Goal: Information Seeking & Learning: Learn about a topic

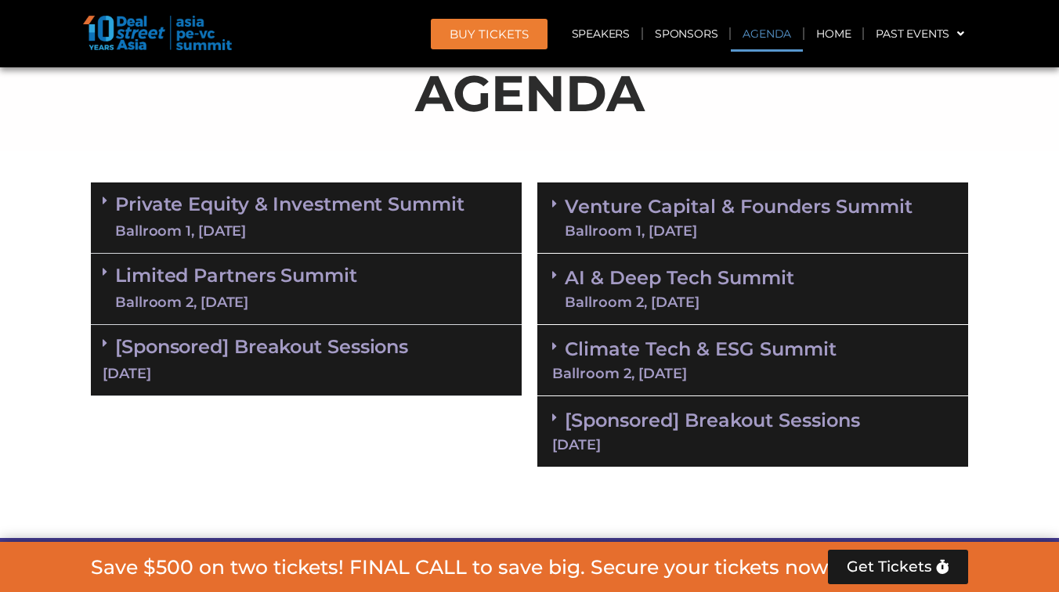
scroll to position [931, 0]
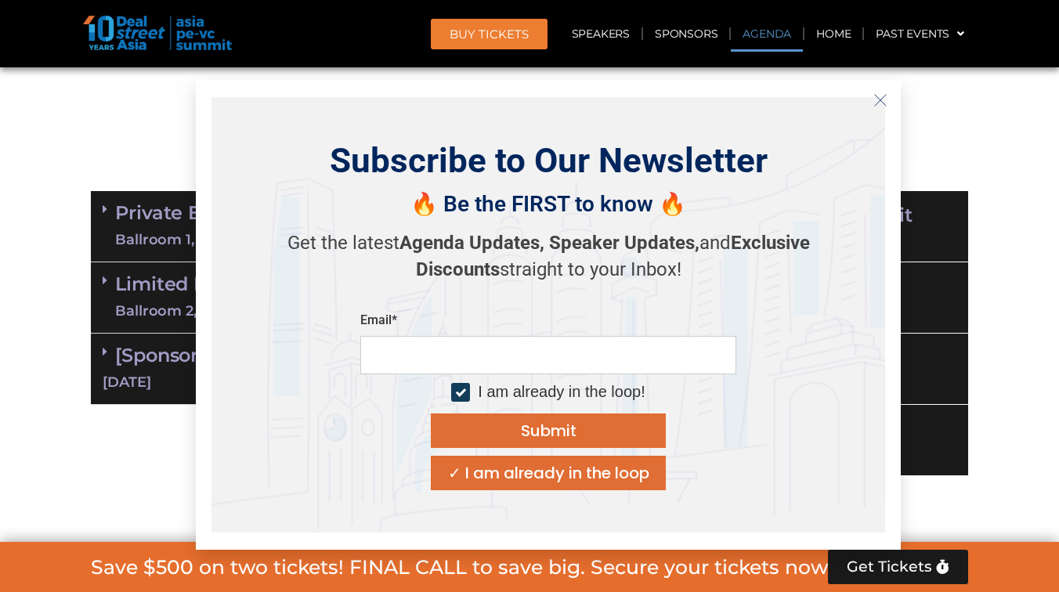
click at [879, 96] on icon "Close" at bounding box center [881, 100] width 14 height 14
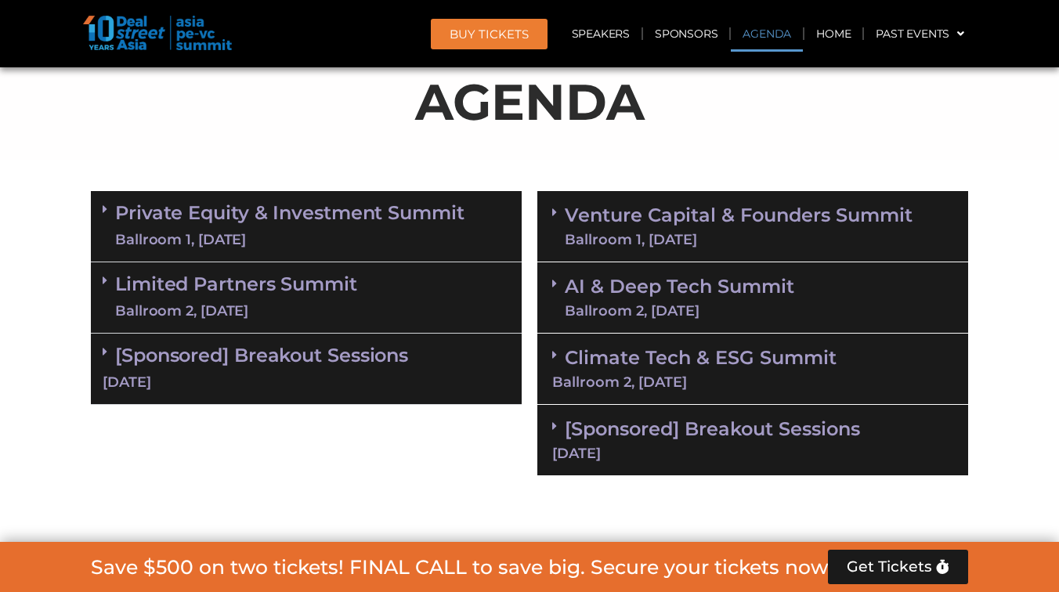
click at [854, 218] on link "Venture Capital & Founders​ Summit Ballroom 1, 11 Sept" at bounding box center [739, 226] width 348 height 41
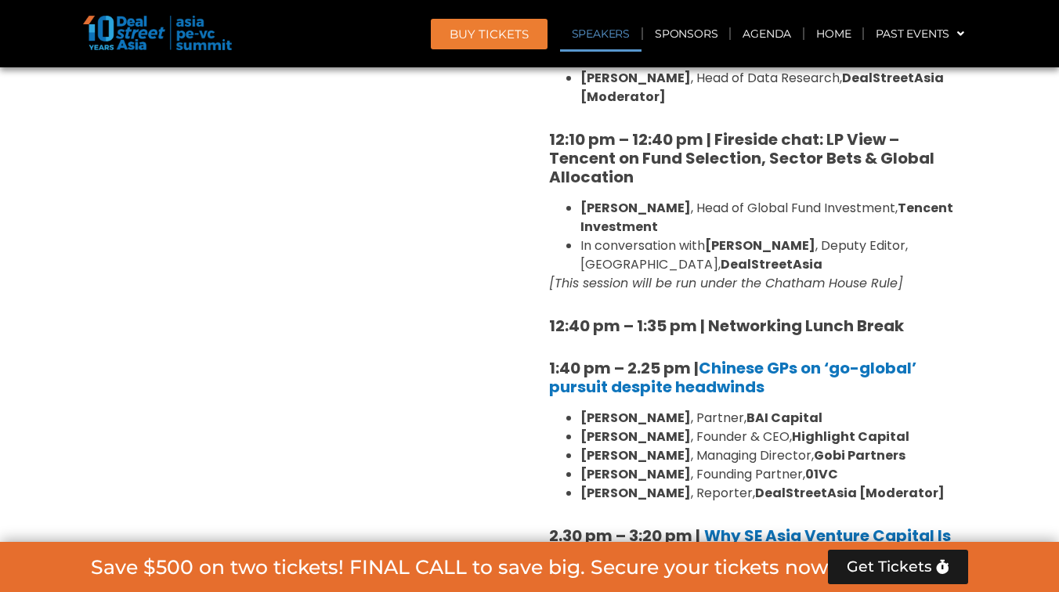
scroll to position [1899, 0]
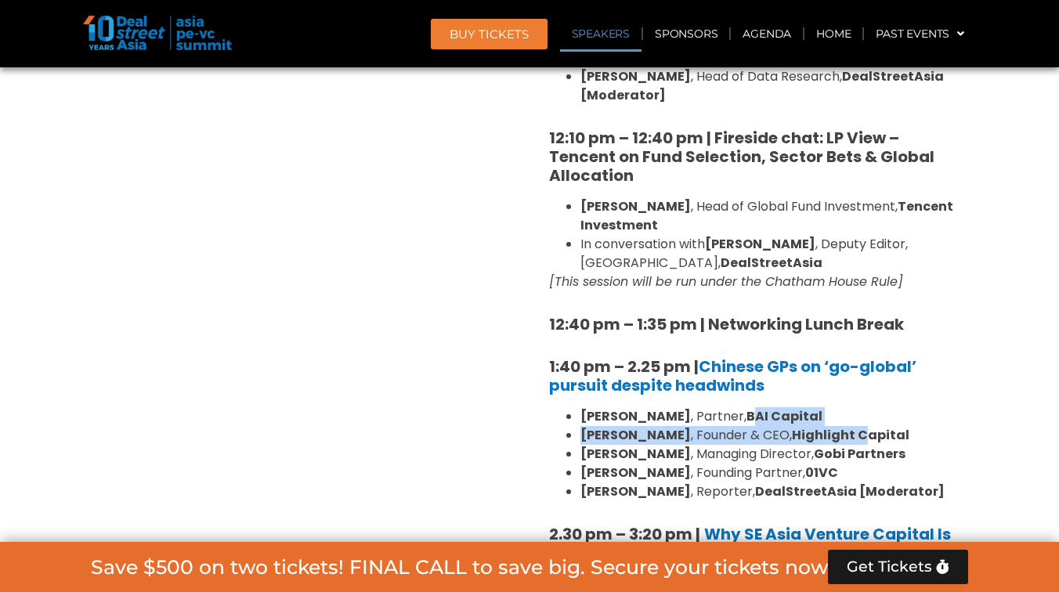
drag, startPoint x: 733, startPoint y: 368, endPoint x: 837, endPoint y: 389, distance: 105.6
click at [838, 407] on ul "William Zhao , Partner, BAI Capital Steven Wang , Founder & CEO, Highlight Capi…" at bounding box center [752, 454] width 407 height 94
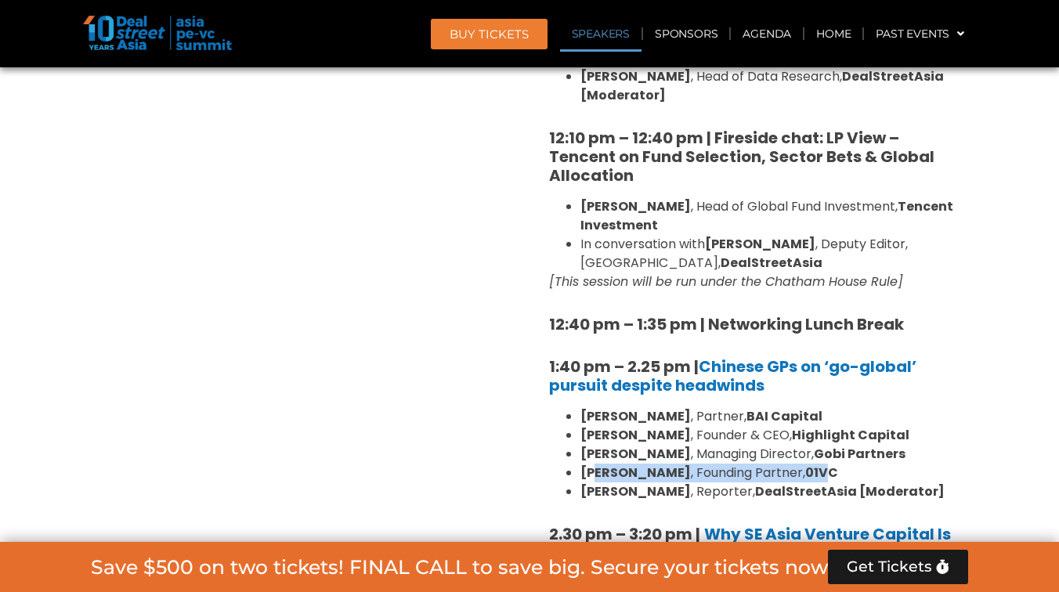
drag, startPoint x: 590, startPoint y: 438, endPoint x: 769, endPoint y: 442, distance: 178.7
click at [769, 464] on li "Ian Goh , Founding Partner, 01VC" at bounding box center [769, 473] width 376 height 19
click at [806, 464] on strong "01VC" at bounding box center [822, 473] width 33 height 18
drag, startPoint x: 579, startPoint y: 436, endPoint x: 791, endPoint y: 437, distance: 211.6
click at [791, 437] on ul "William Zhao , Partner, BAI Capital Steven Wang , Founder & CEO, Highlight Capi…" at bounding box center [752, 454] width 407 height 94
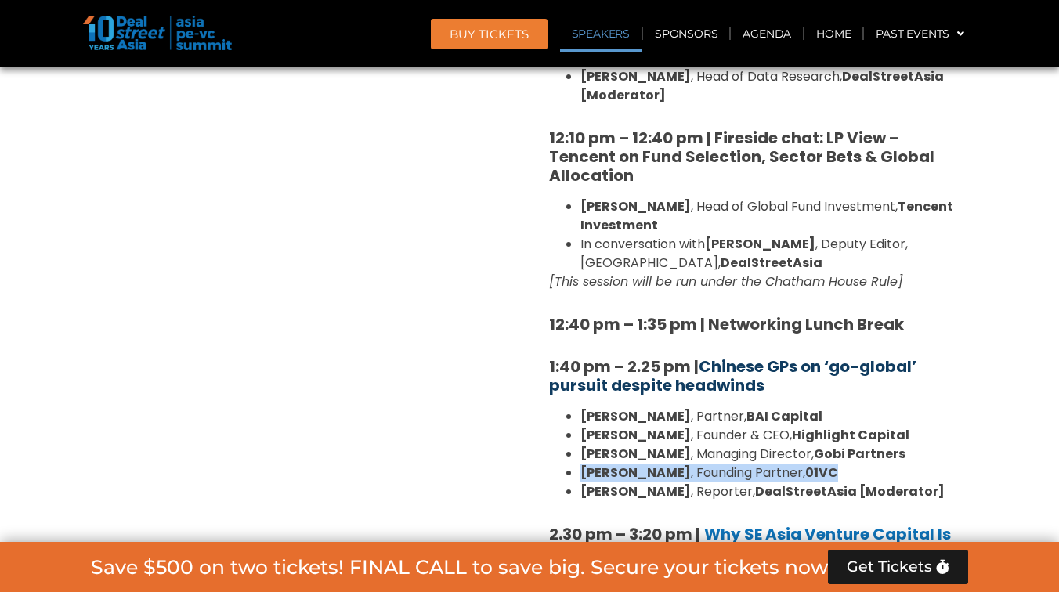
click at [734, 356] on link "Chinese GPs on ‘go-global’ pursuit despite headwinds" at bounding box center [732, 376] width 367 height 41
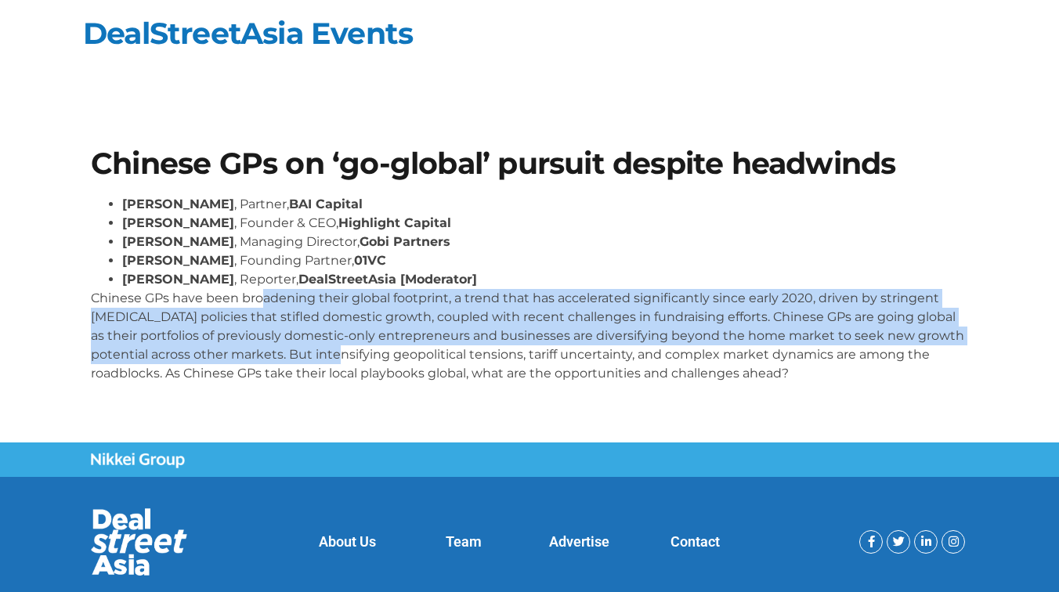
drag, startPoint x: 264, startPoint y: 294, endPoint x: 367, endPoint y: 361, distance: 122.8
click at [370, 362] on p "Chinese GPs have been broadening their global footprint, a trend that has accel…" at bounding box center [530, 336] width 878 height 94
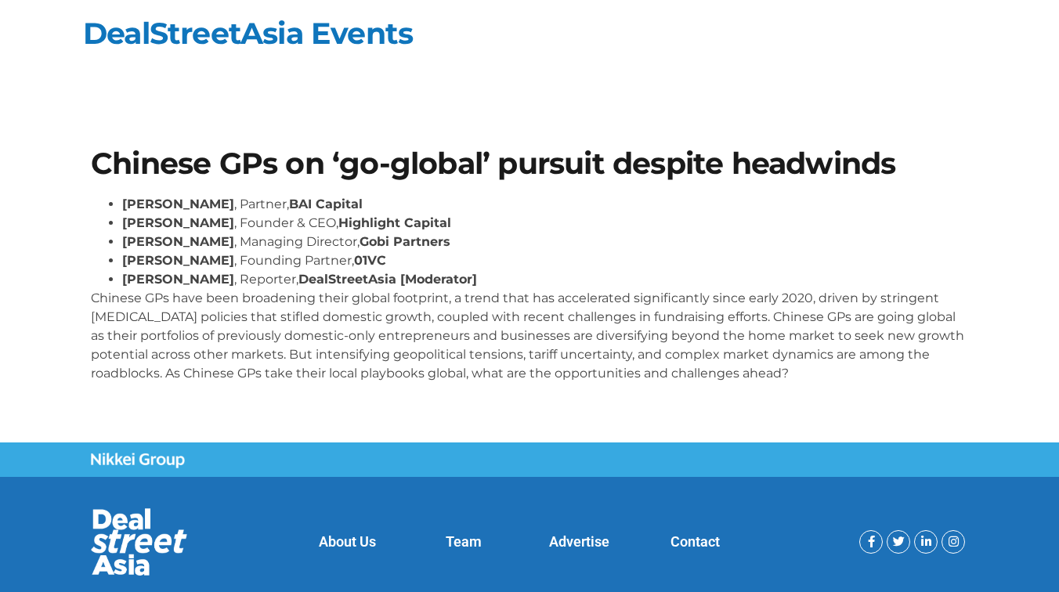
click at [428, 374] on p "Chinese GPs have been broadening their global footprint, a trend that has accel…" at bounding box center [530, 336] width 878 height 94
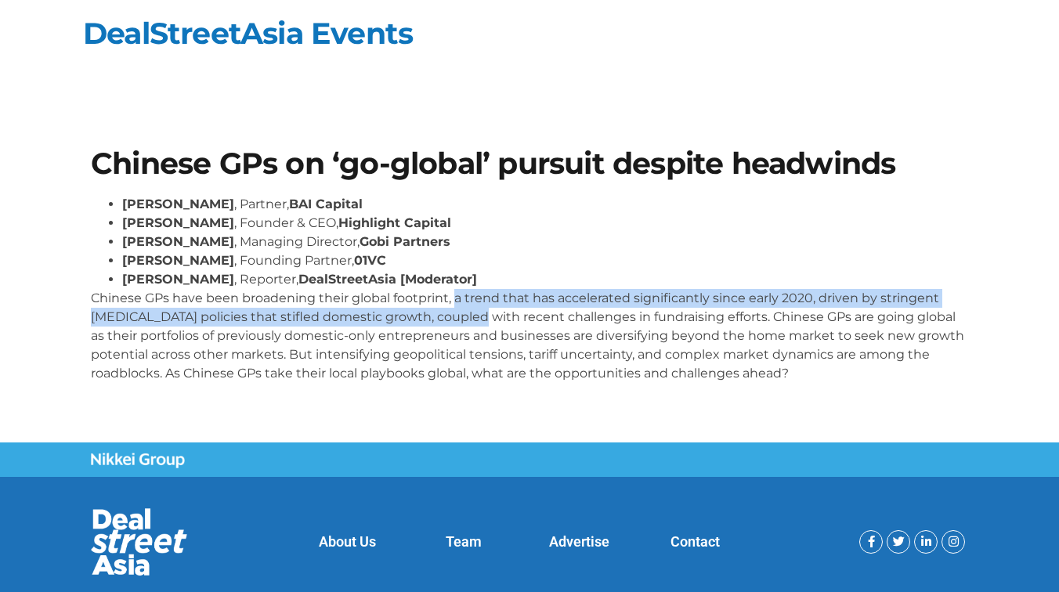
drag, startPoint x: 456, startPoint y: 295, endPoint x: 472, endPoint y: 324, distance: 33.3
click at [472, 324] on p "Chinese GPs have been broadening their global footprint, a trend that has accel…" at bounding box center [530, 336] width 878 height 94
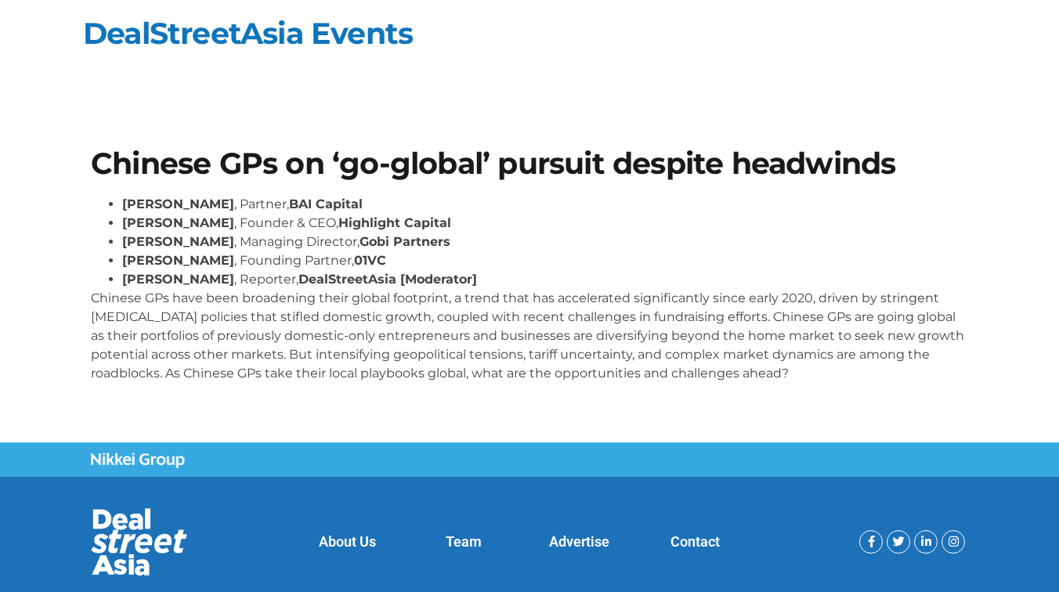
click at [530, 338] on p "Chinese GPs have been broadening their global footprint, a trend that has accel…" at bounding box center [530, 336] width 878 height 94
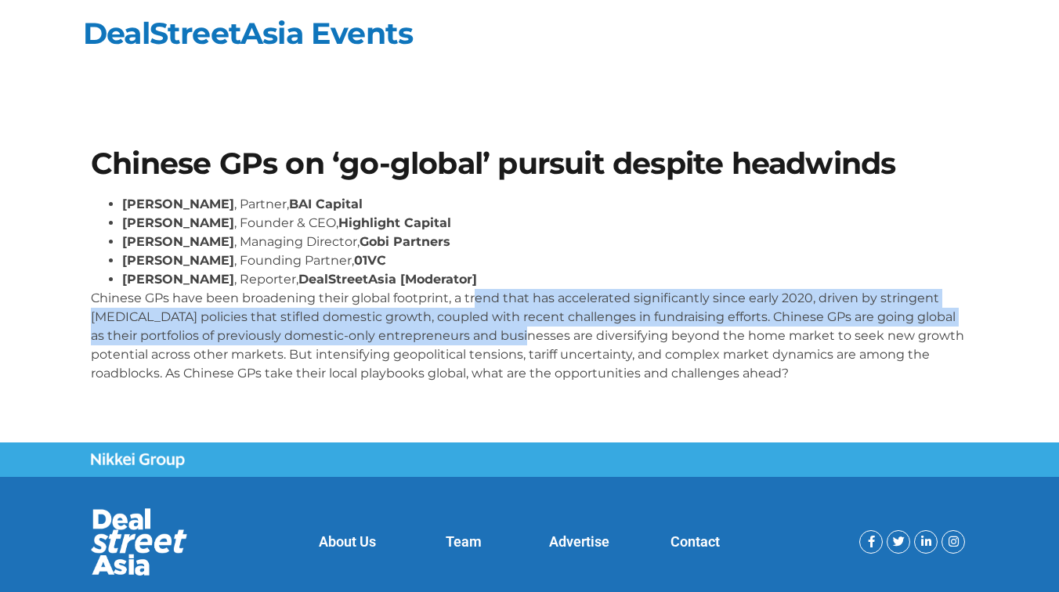
drag, startPoint x: 476, startPoint y: 295, endPoint x: 516, endPoint y: 342, distance: 61.7
click at [516, 342] on p "Chinese GPs have been broadening their global footprint, a trend that has accel…" at bounding box center [530, 336] width 878 height 94
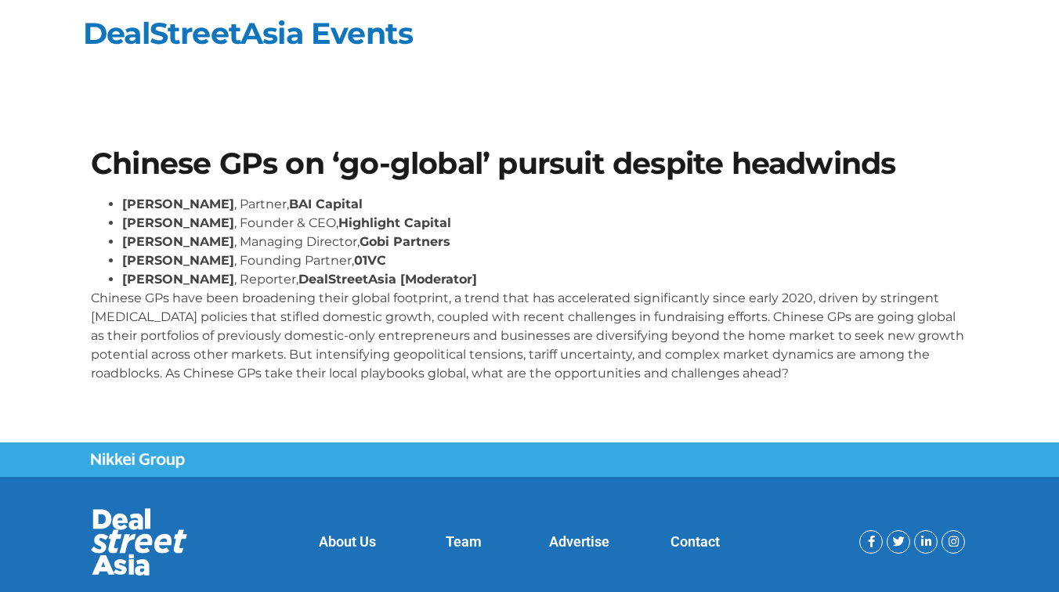
click at [512, 381] on p "Chinese GPs have been broadening their global footprint, a trend that has accel…" at bounding box center [530, 336] width 878 height 94
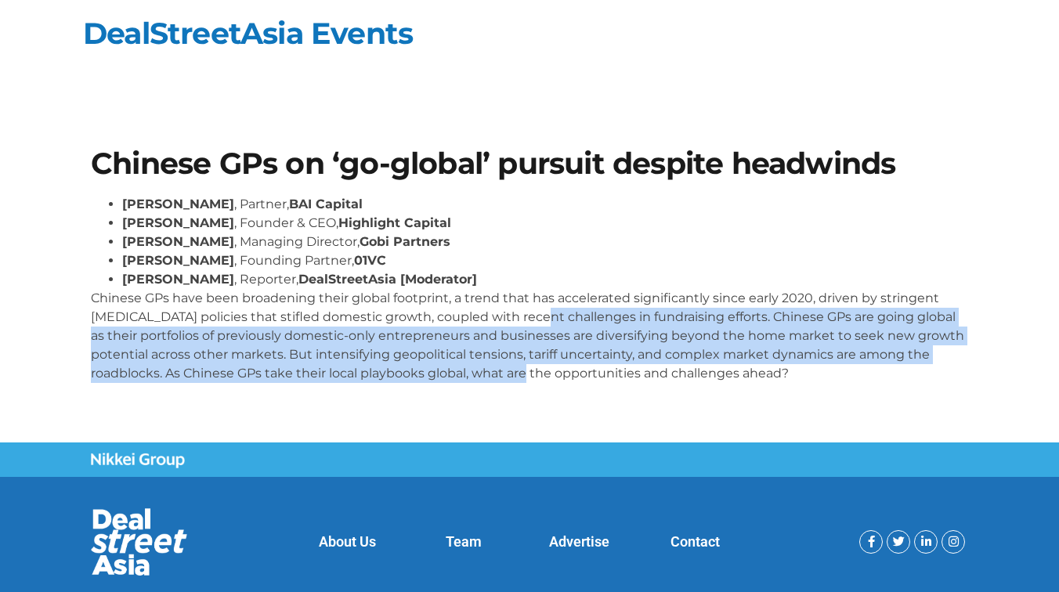
drag, startPoint x: 538, startPoint y: 313, endPoint x: 567, endPoint y: 370, distance: 64.1
click at [567, 370] on p "Chinese GPs have been broadening their global footprint, a trend that has accel…" at bounding box center [530, 336] width 878 height 94
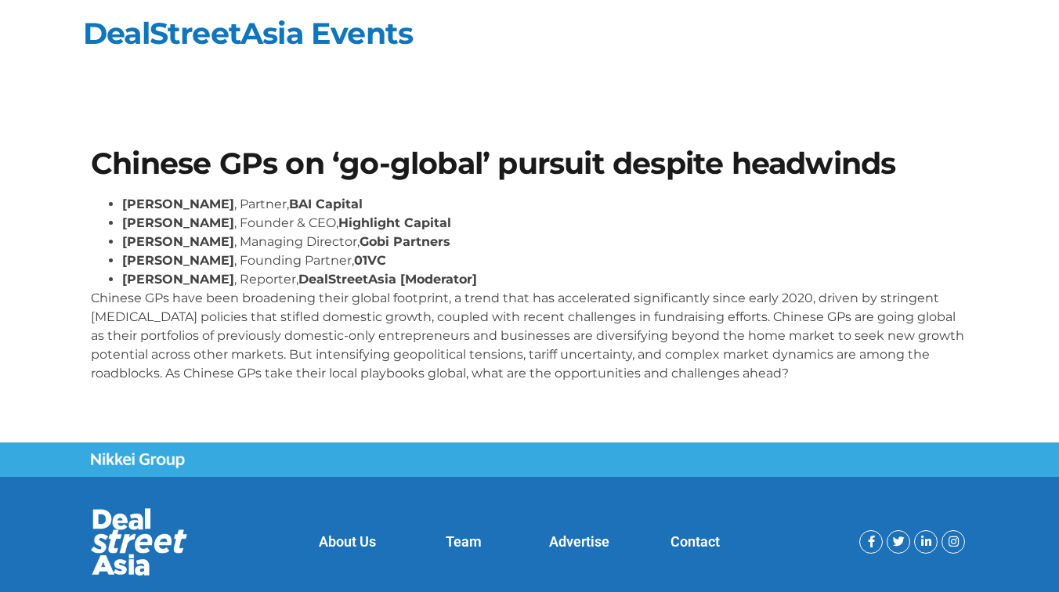
click at [597, 369] on p "Chinese GPs have been broadening their global footprint, a trend that has accel…" at bounding box center [530, 336] width 878 height 94
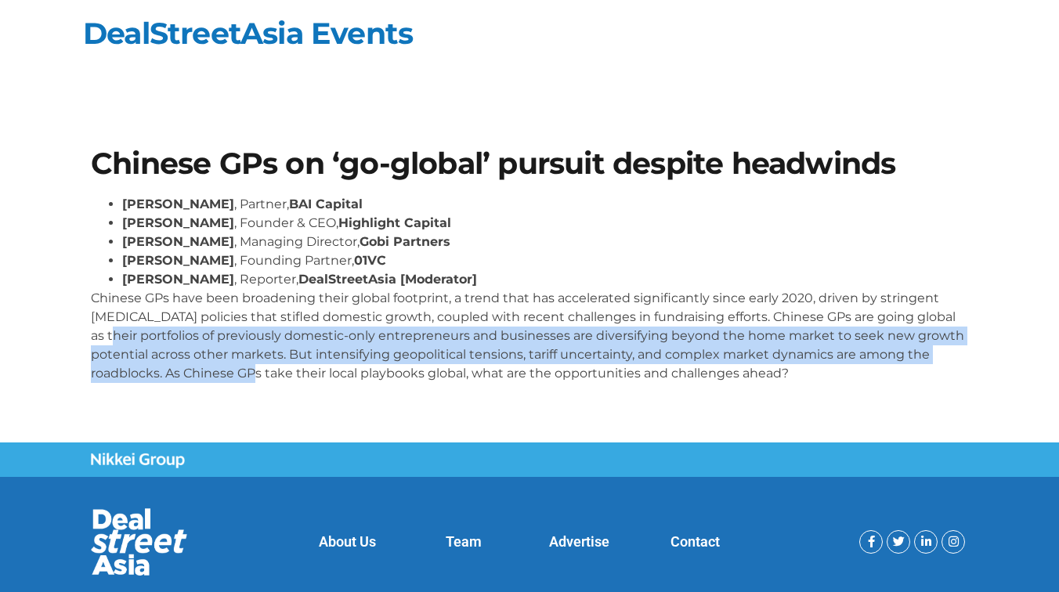
drag, startPoint x: 102, startPoint y: 334, endPoint x: 292, endPoint y: 371, distance: 194.1
click at [292, 371] on p "Chinese GPs have been broadening their global footprint, a trend that has accel…" at bounding box center [530, 336] width 878 height 94
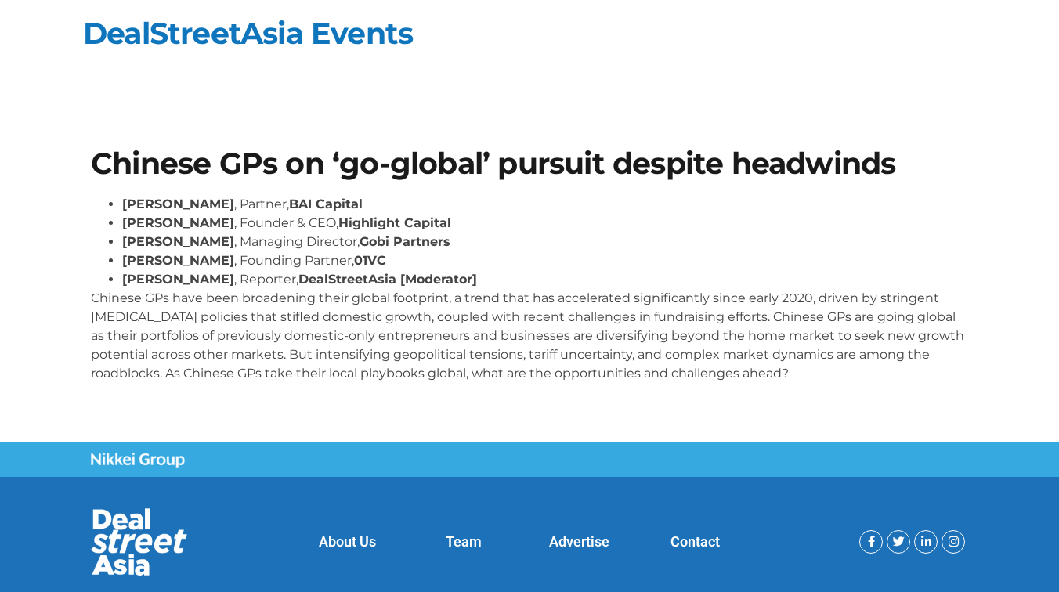
click at [386, 367] on p "Chinese GPs have been broadening their global footprint, a trend that has accel…" at bounding box center [530, 336] width 878 height 94
drag, startPoint x: 405, startPoint y: 374, endPoint x: 465, endPoint y: 379, distance: 59.8
click at [465, 379] on p "Chinese GPs have been broadening their global footprint, a trend that has accel…" at bounding box center [530, 336] width 878 height 94
click at [564, 368] on p "Chinese GPs have been broadening their global footprint, a trend that has accel…" at bounding box center [530, 336] width 878 height 94
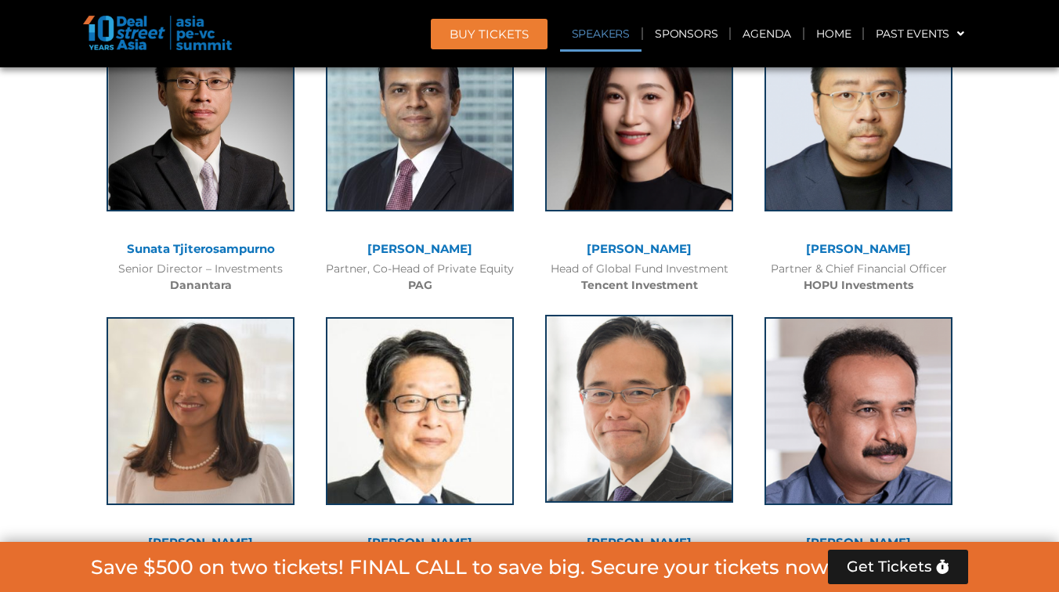
scroll to position [2011, 0]
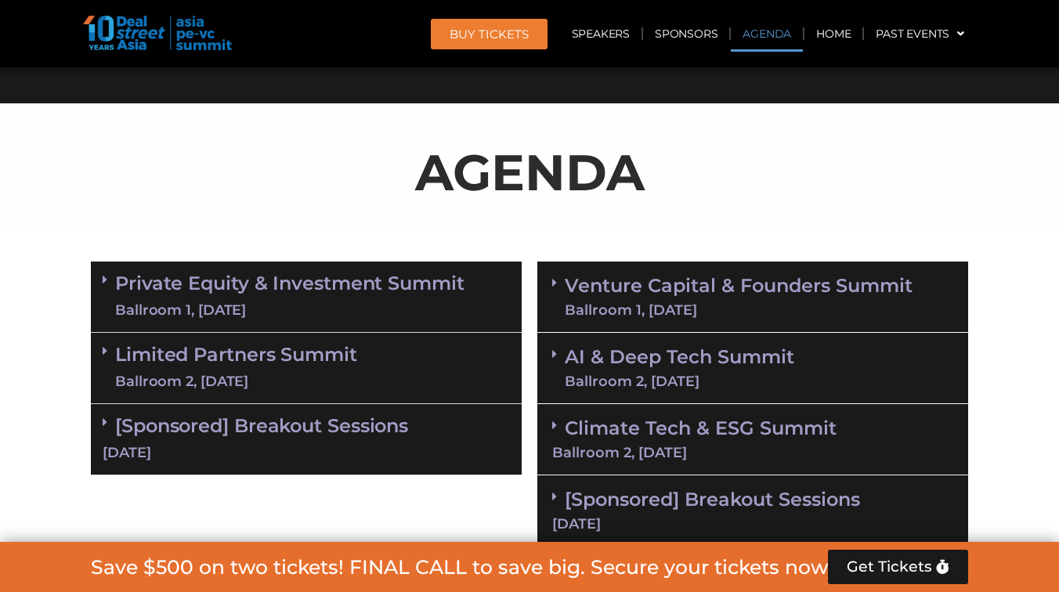
scroll to position [979, 0]
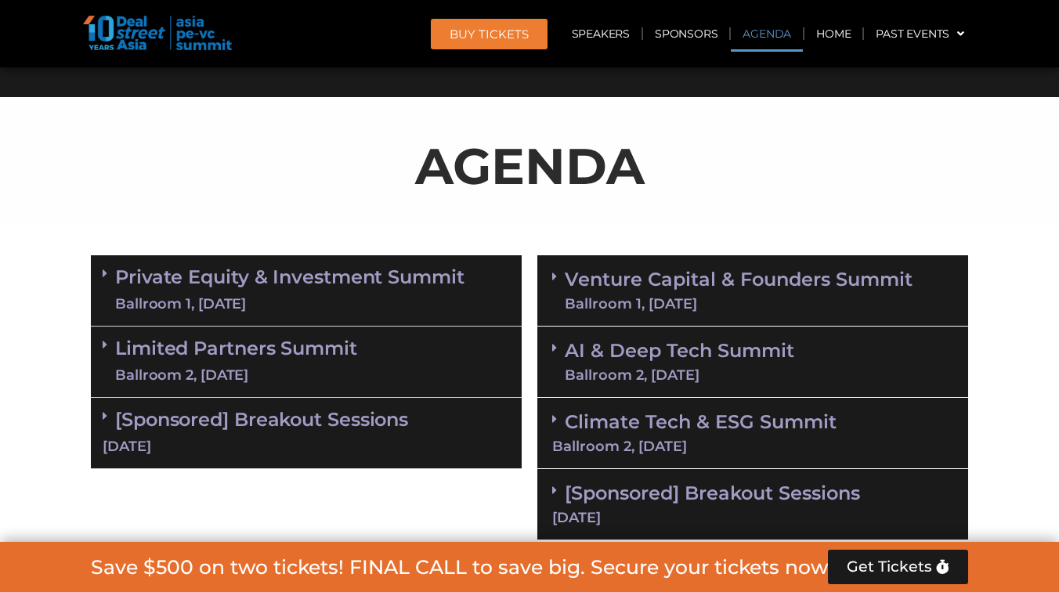
click at [758, 274] on link "Venture Capital & Founders​ Summit Ballroom 1, 11 Sept" at bounding box center [739, 290] width 348 height 41
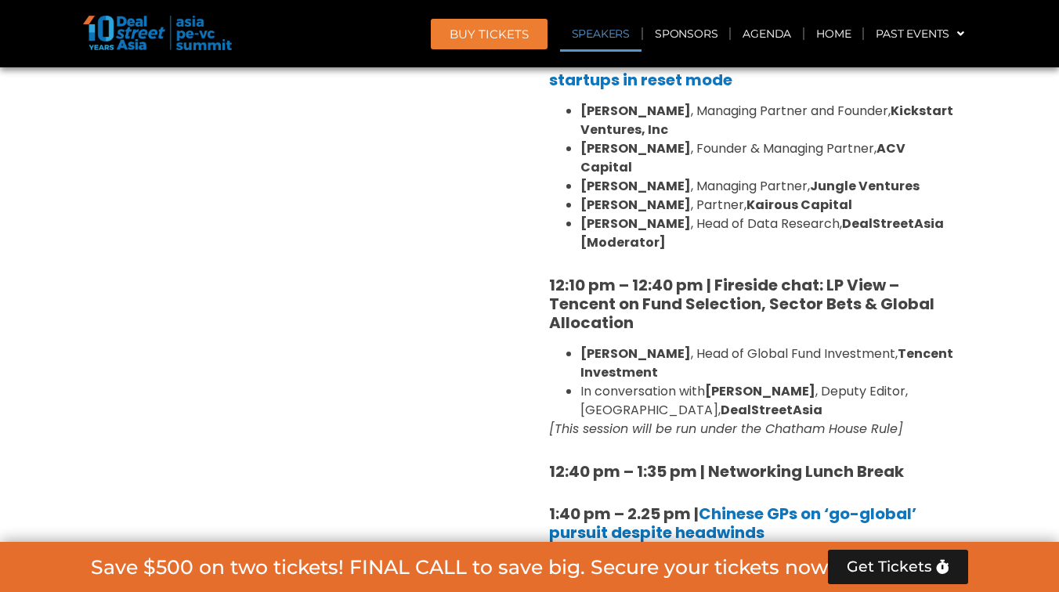
scroll to position [1919, 0]
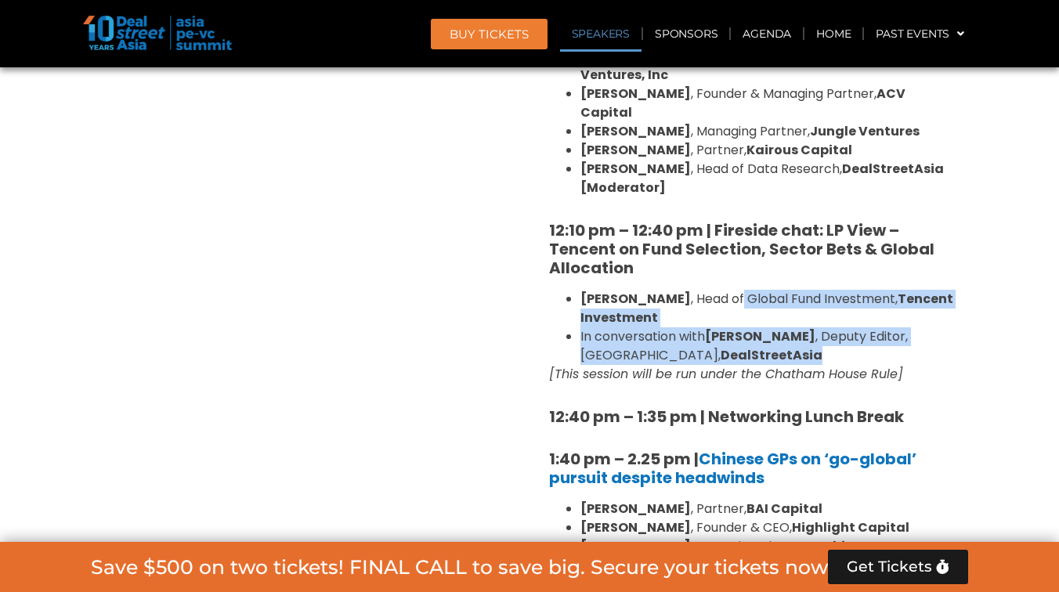
drag, startPoint x: 697, startPoint y: 260, endPoint x: 757, endPoint y: 320, distance: 84.8
click at [757, 320] on ul "Flora Guo , Head of Global Fund Investment, Tencent Investment In conversation …" at bounding box center [752, 327] width 407 height 75
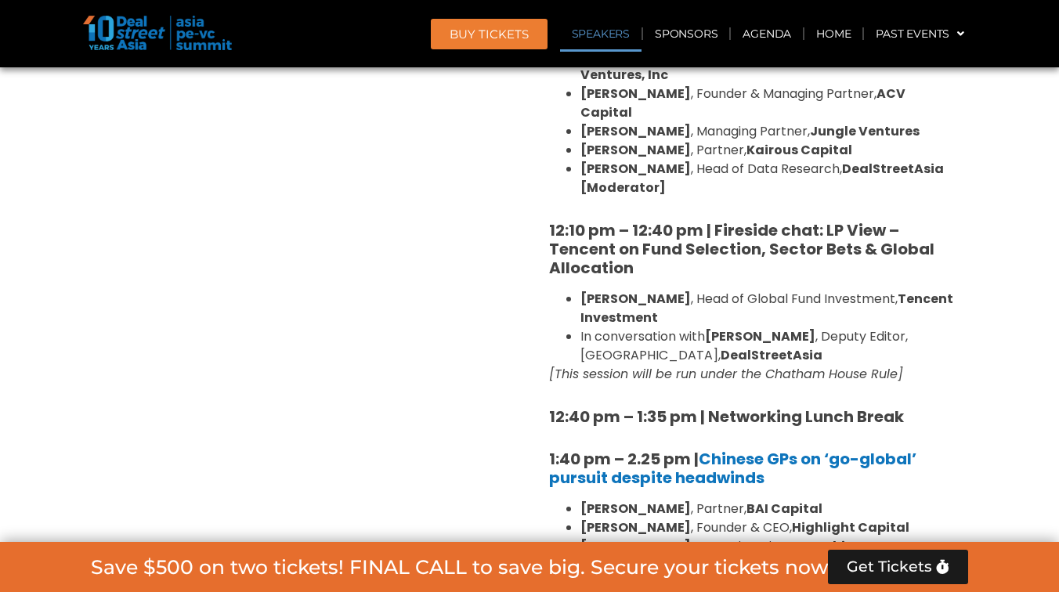
click at [875, 365] on em "[This session will be run under the Chatham House Rule]" at bounding box center [726, 374] width 354 height 18
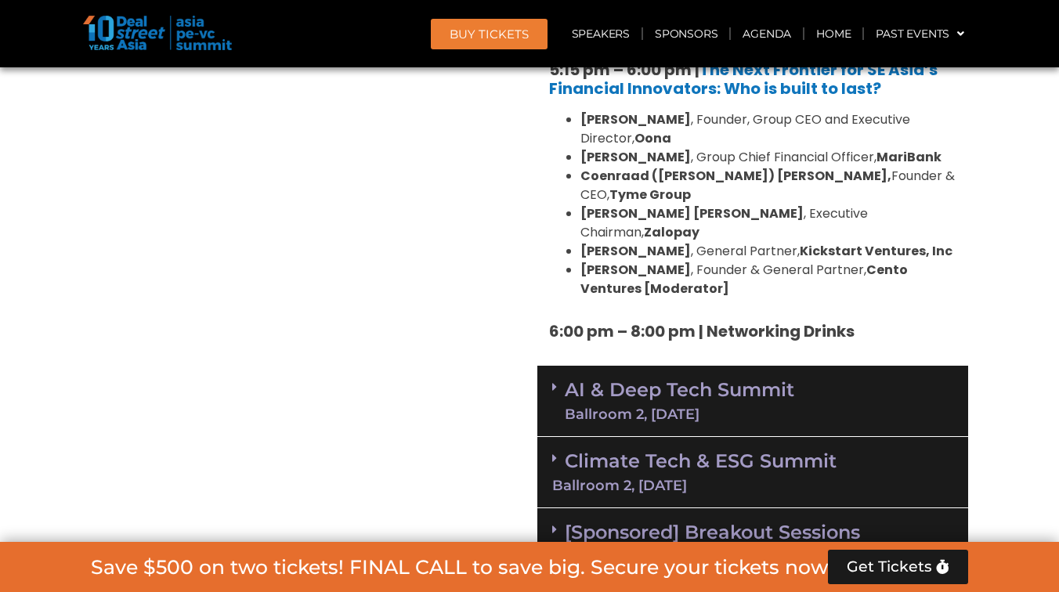
scroll to position [3216, 0]
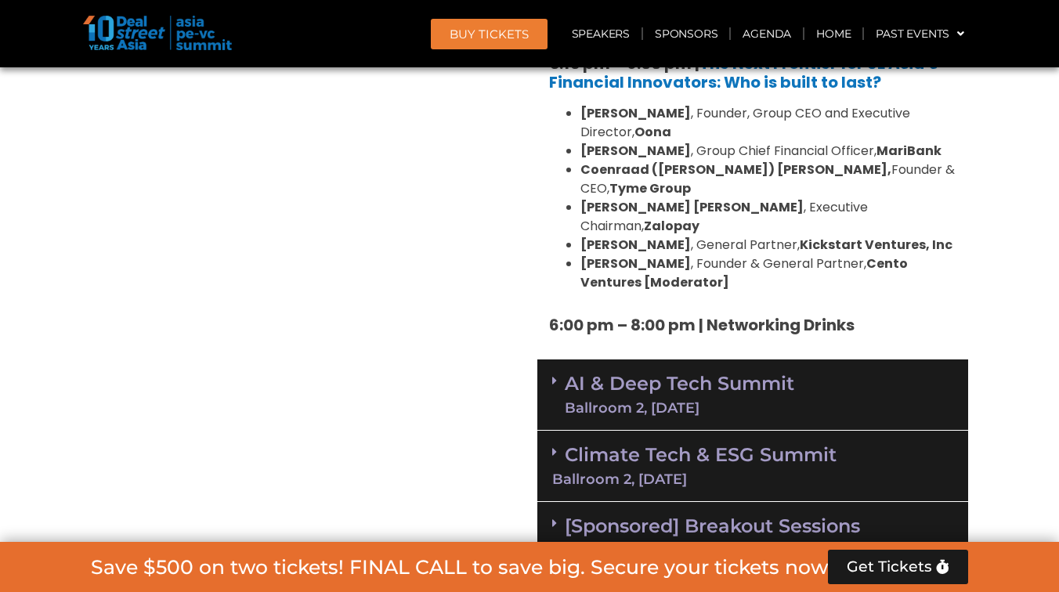
click at [787, 375] on link "AI & Deep Tech Summit Ballroom 2, 11 Sept" at bounding box center [680, 395] width 230 height 41
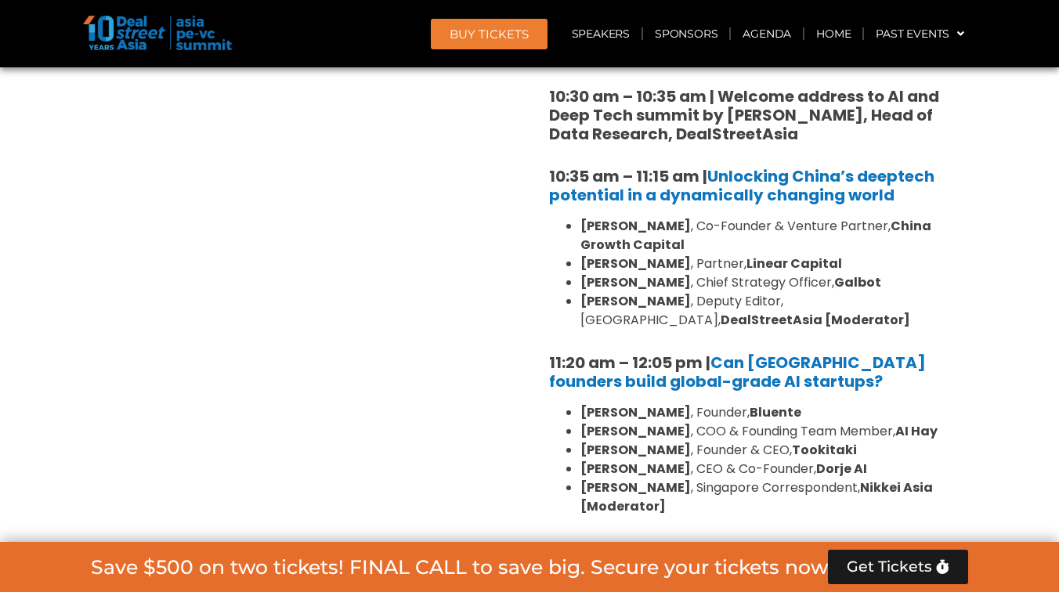
scroll to position [3606, 0]
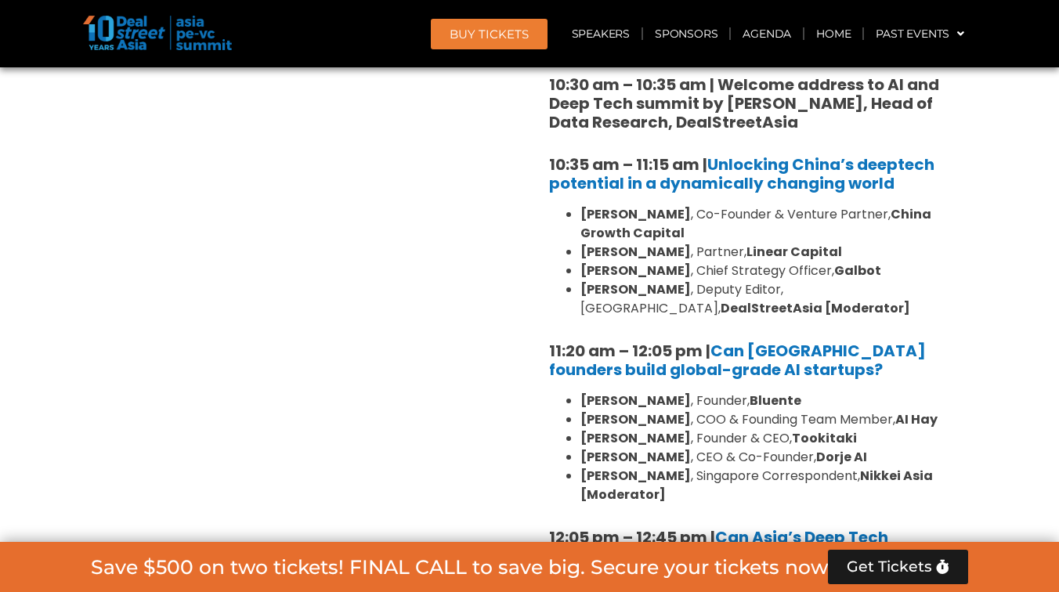
click at [857, 467] on strong "Nikkei Asia [Moderator]" at bounding box center [757, 485] width 353 height 37
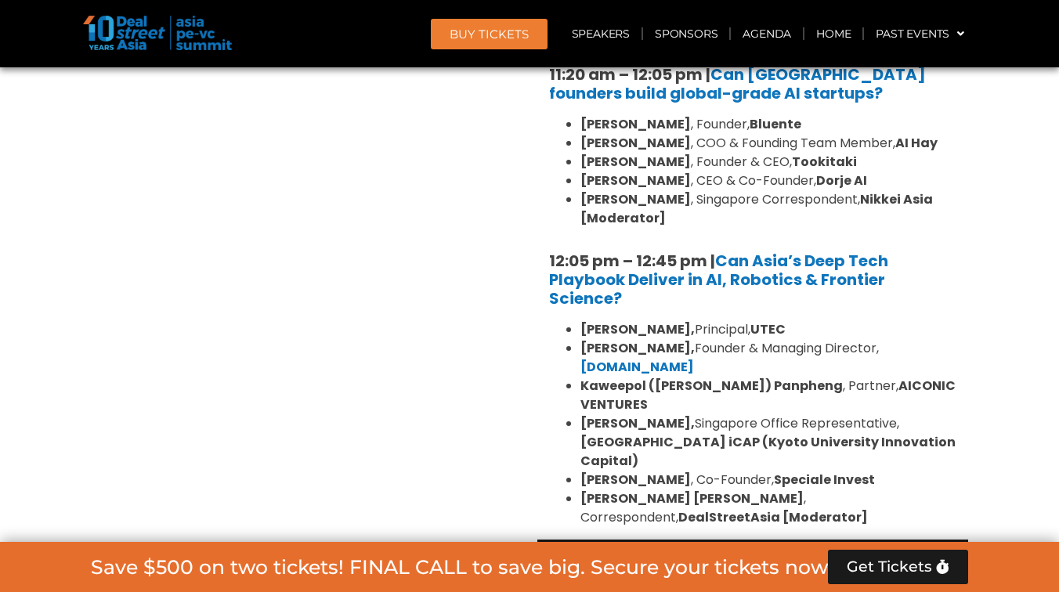
scroll to position [3889, 0]
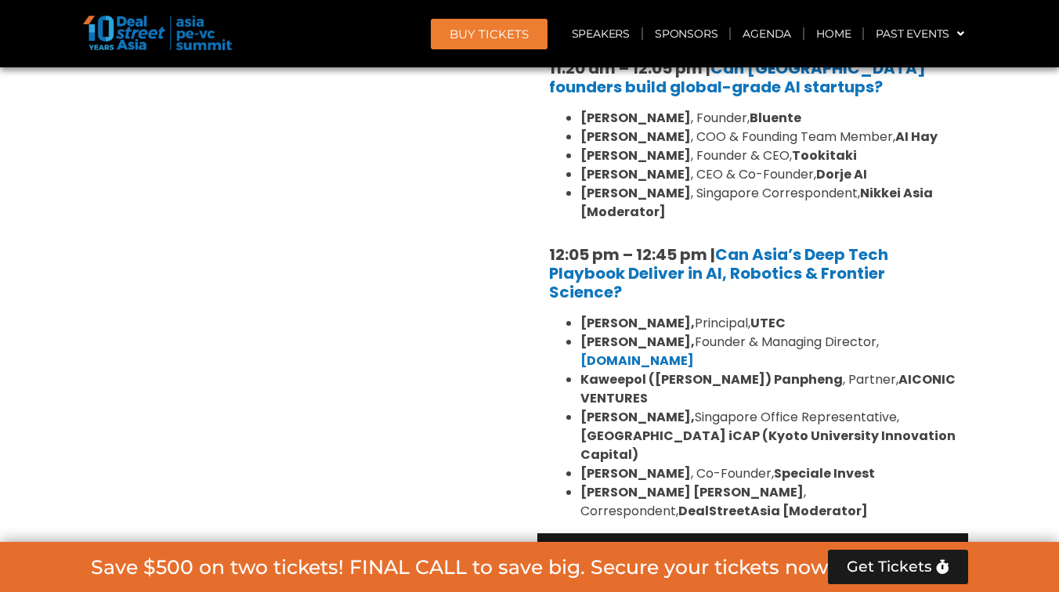
click at [792, 575] on div "Ballroom 2, 11 Sept" at bounding box center [752, 582] width 401 height 14
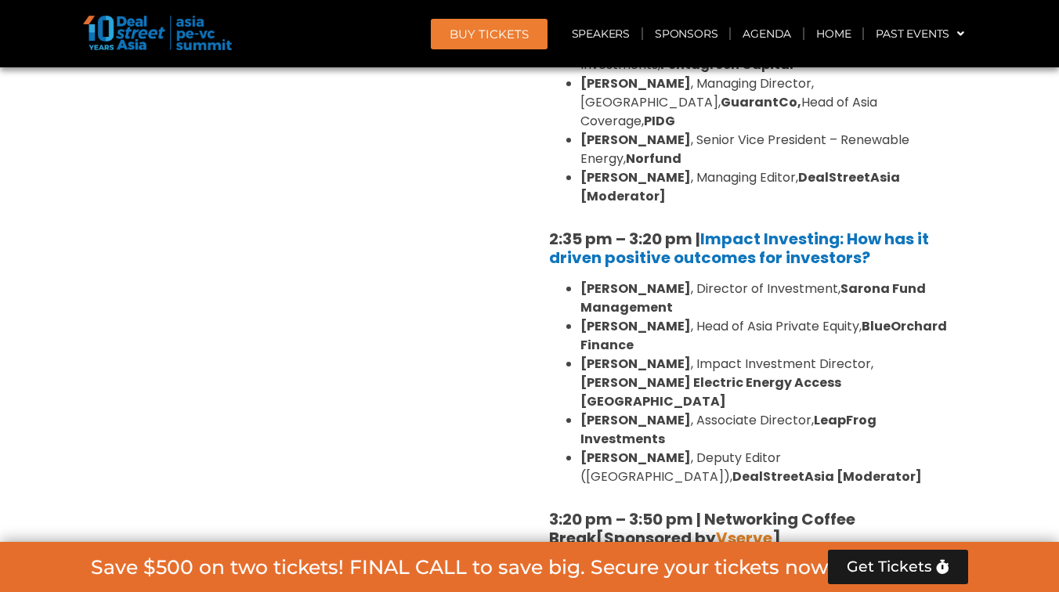
scroll to position [4763, 0]
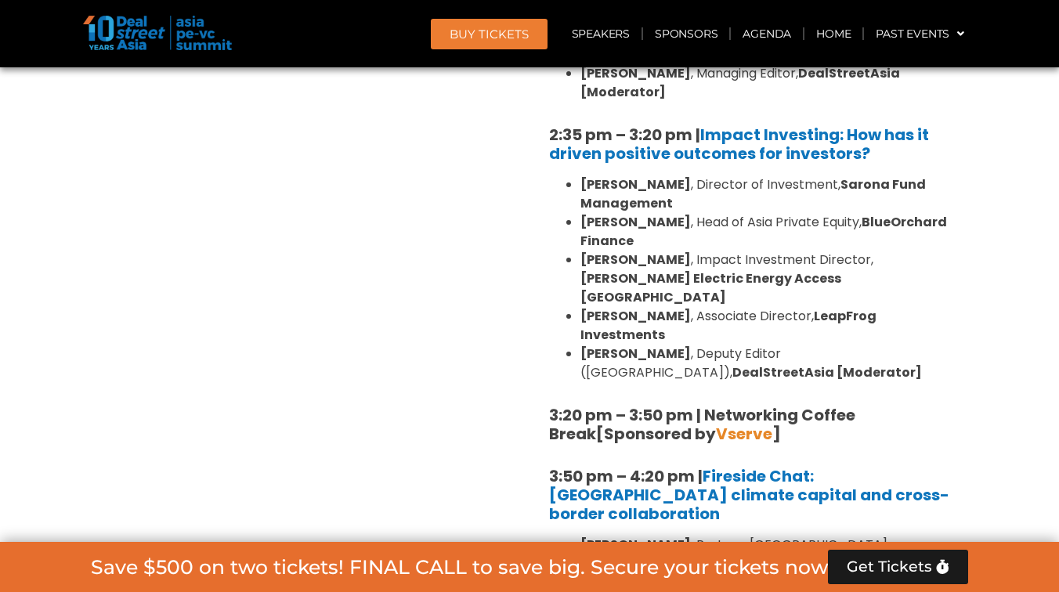
drag, startPoint x: 680, startPoint y: 325, endPoint x: 772, endPoint y: 369, distance: 101.6
click at [772, 369] on div "1:40 pm – 1:45 pm | Welcome address to Climate Tech and ESG Summit track by Mic…" at bounding box center [753, 428] width 431 height 1397
